Goal: Transaction & Acquisition: Book appointment/travel/reservation

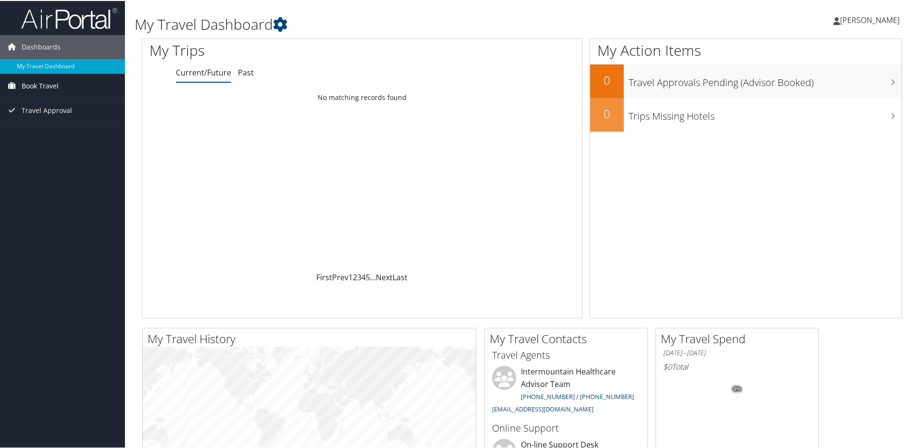
click at [45, 86] on span "Book Travel" at bounding box center [40, 85] width 37 height 24
click at [41, 117] on link "Book/Manage Online Trips" at bounding box center [62, 118] width 125 height 14
click at [249, 72] on link "Past" at bounding box center [246, 71] width 16 height 11
click at [198, 73] on link "Current/Future" at bounding box center [203, 71] width 55 height 11
click at [351, 97] on td "No matching records found" at bounding box center [362, 96] width 440 height 17
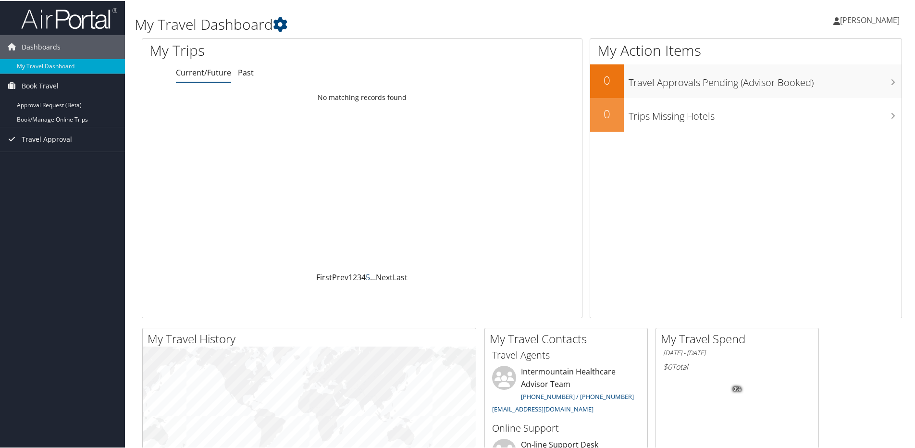
click at [368, 278] on span "1 2 3 4 5 …" at bounding box center [361, 276] width 27 height 11
click at [335, 277] on link "Prev" at bounding box center [340, 276] width 16 height 11
click at [54, 82] on span "Book Travel" at bounding box center [40, 85] width 37 height 24
click at [64, 140] on span "Travel Approval" at bounding box center [47, 138] width 50 height 24
click at [63, 159] on link "Pending Trip Approvals" at bounding box center [62, 157] width 125 height 14
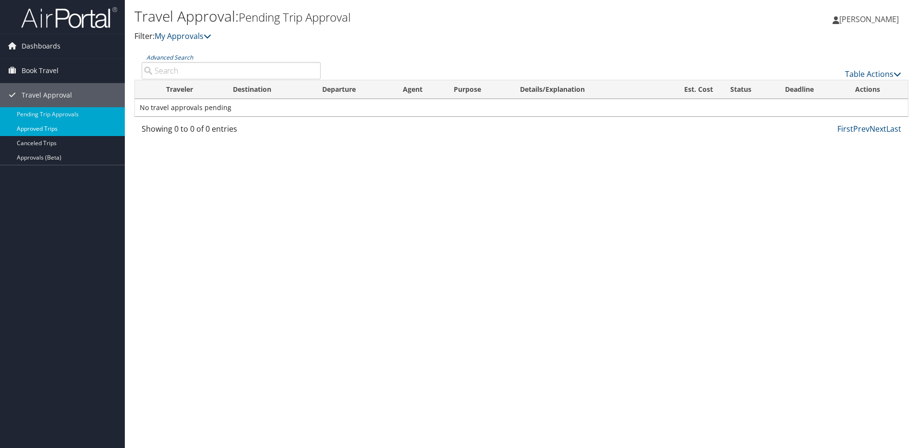
click at [68, 124] on link "Approved Trips" at bounding box center [62, 129] width 125 height 14
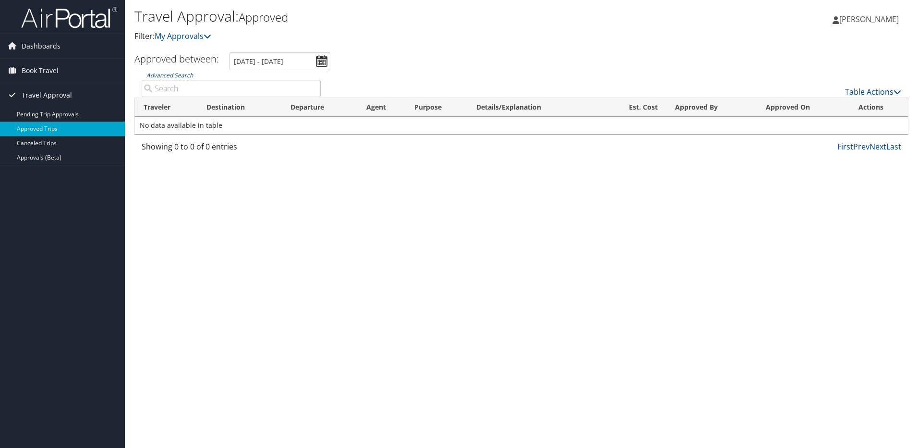
click at [39, 90] on span "Travel Approval" at bounding box center [47, 95] width 50 height 24
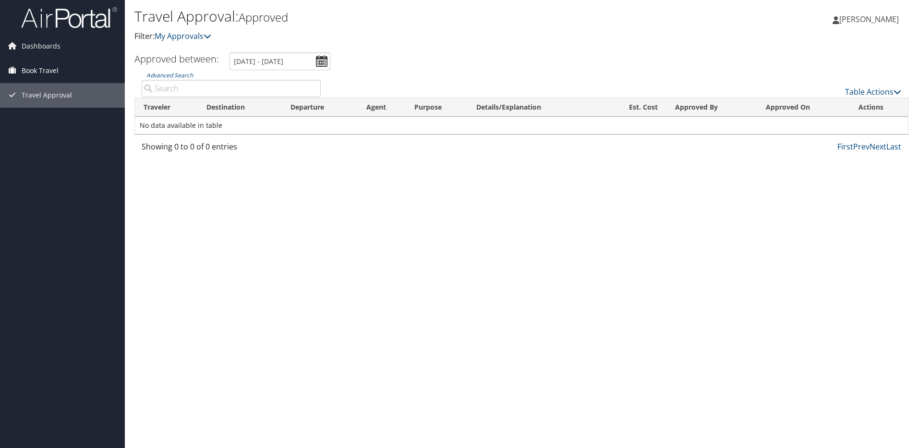
click at [39, 70] on span "Book Travel" at bounding box center [40, 71] width 37 height 24
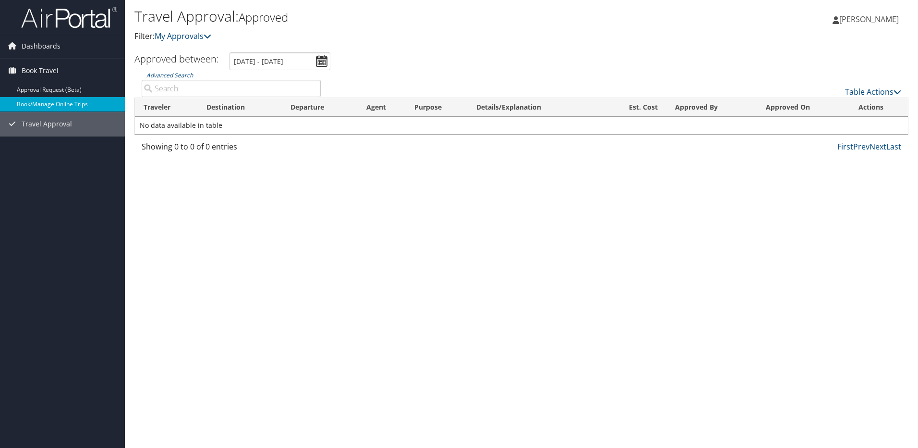
click at [37, 105] on link "Book/Manage Online Trips" at bounding box center [62, 104] width 125 height 14
